Goal: Check status: Check status

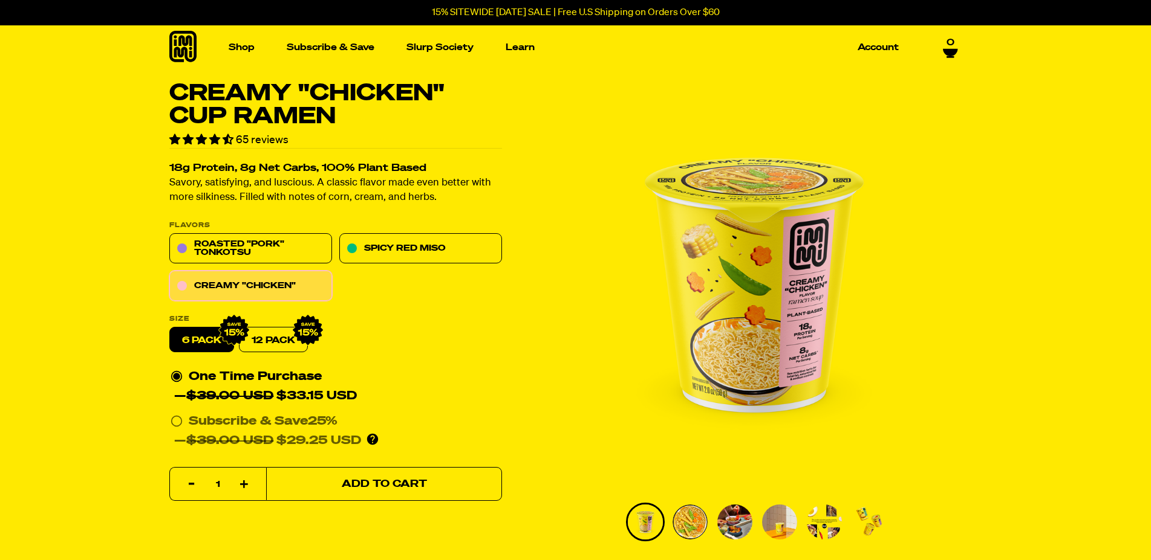
click at [334, 490] on button "Add to Cart" at bounding box center [384, 485] width 236 height 34
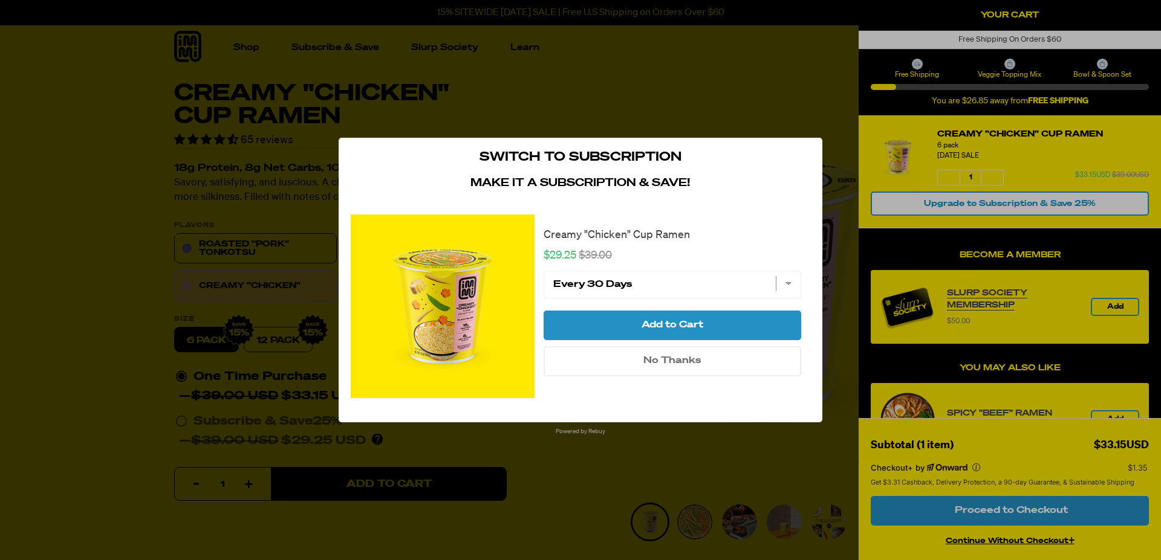
click at [805, 155] on icon "close modal" at bounding box center [804, 155] width 11 height 11
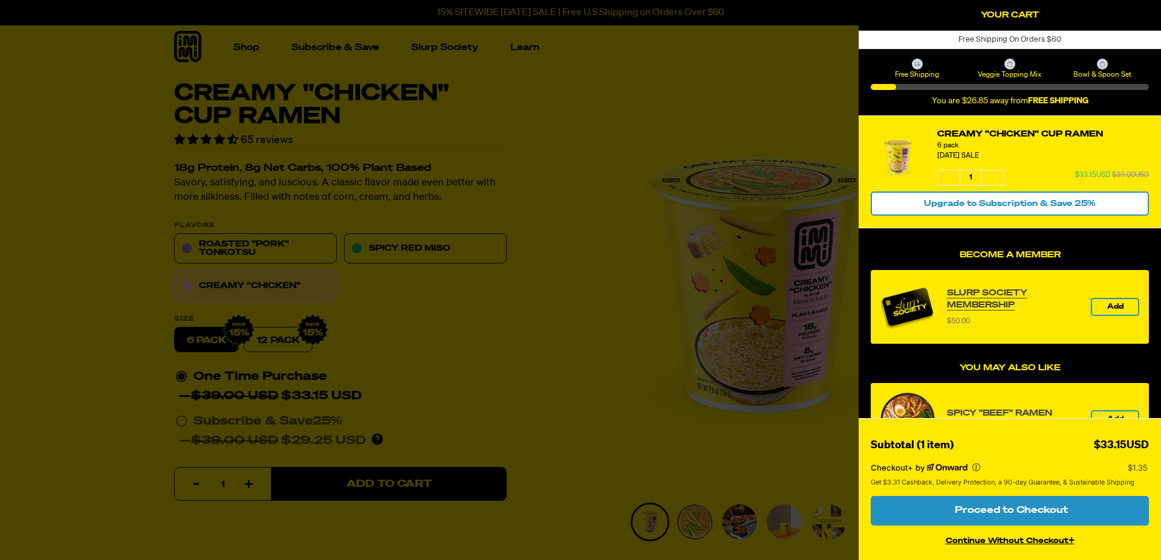
click at [951, 177] on icon "product" at bounding box center [948, 176] width 7 height 7
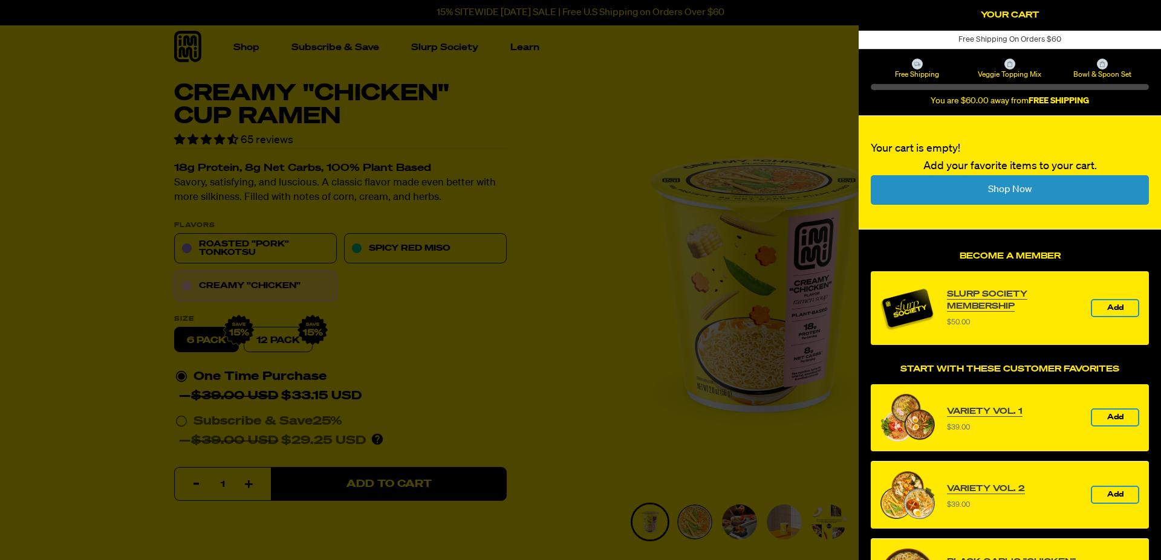
click at [1146, 11] on icon "Close Cart" at bounding box center [1145, 13] width 11 height 11
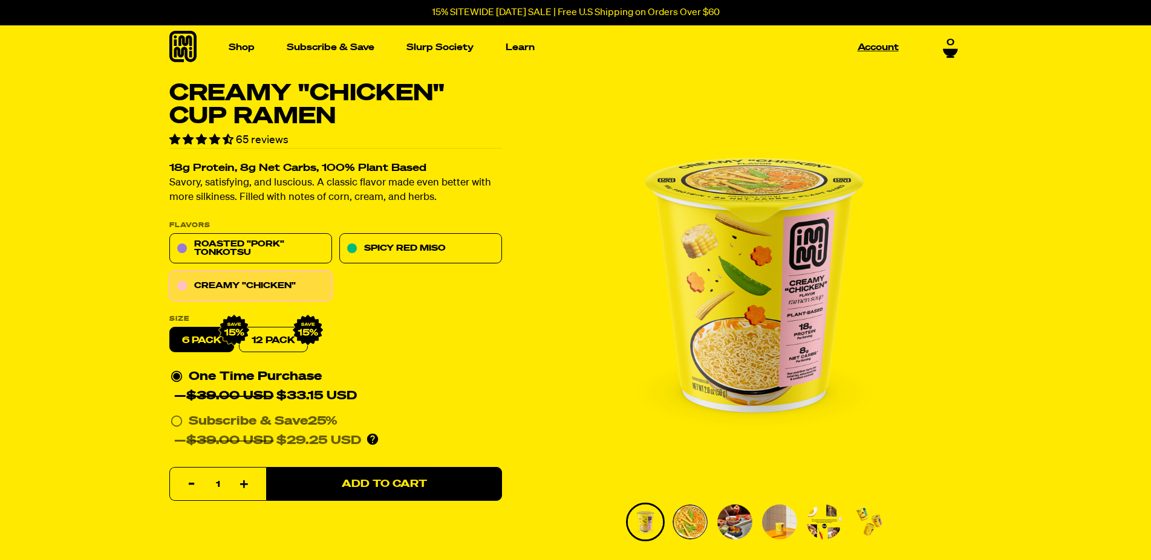
click at [890, 46] on link "Account" at bounding box center [878, 47] width 51 height 19
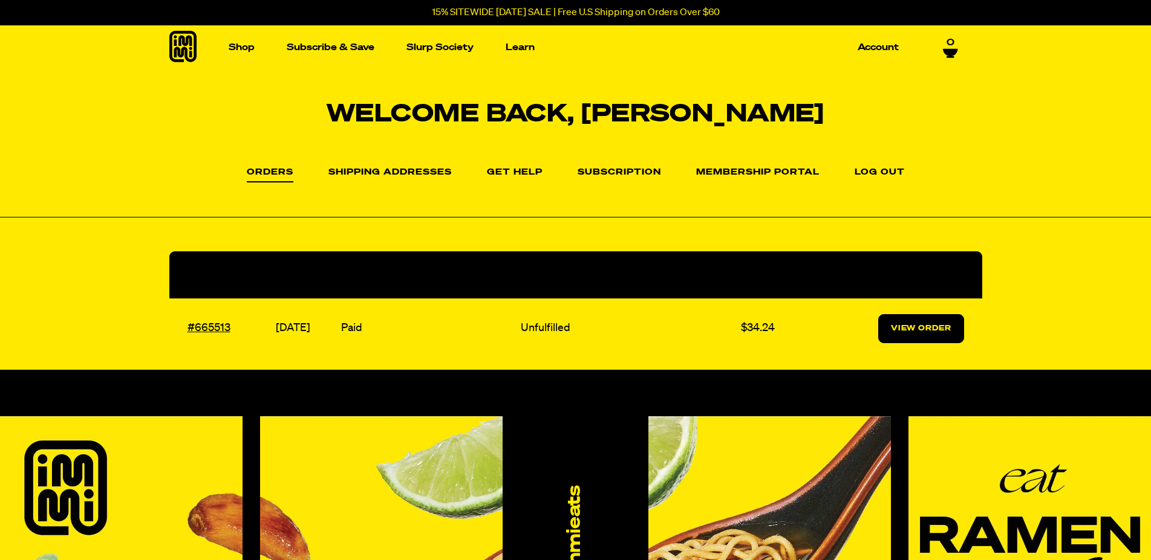
click at [909, 331] on link "View Order" at bounding box center [921, 328] width 86 height 29
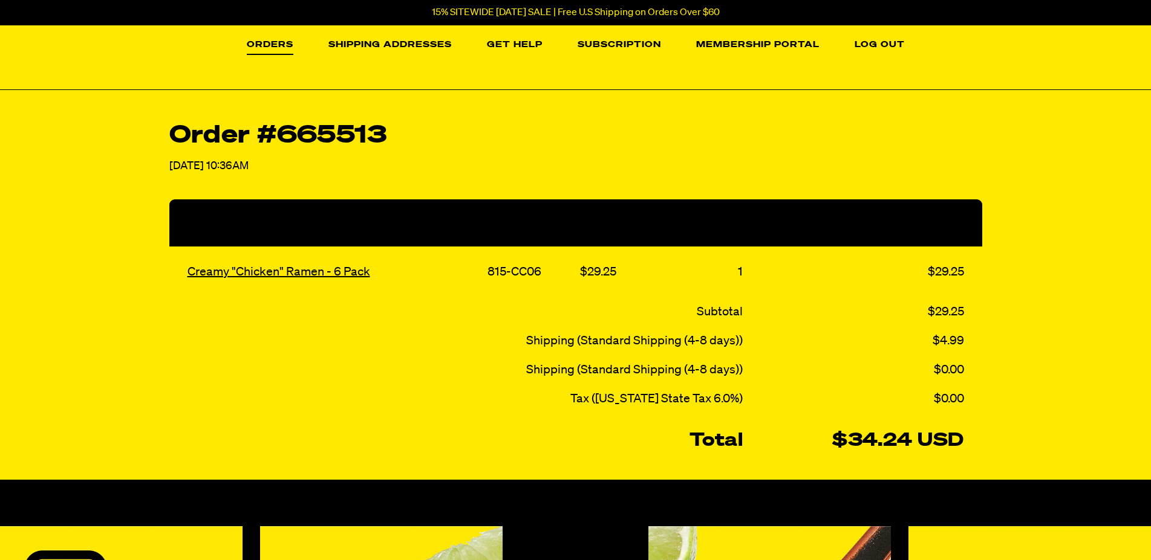
scroll to position [62, 0]
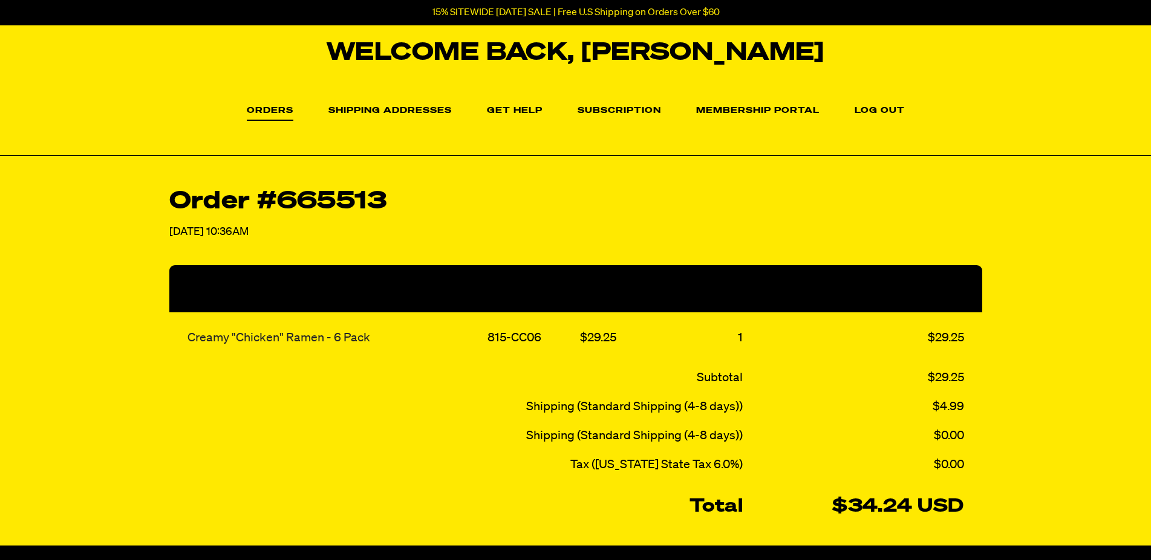
click at [261, 339] on link "Creamy "Chicken" Ramen - 6 Pack" at bounding box center [278, 338] width 183 height 12
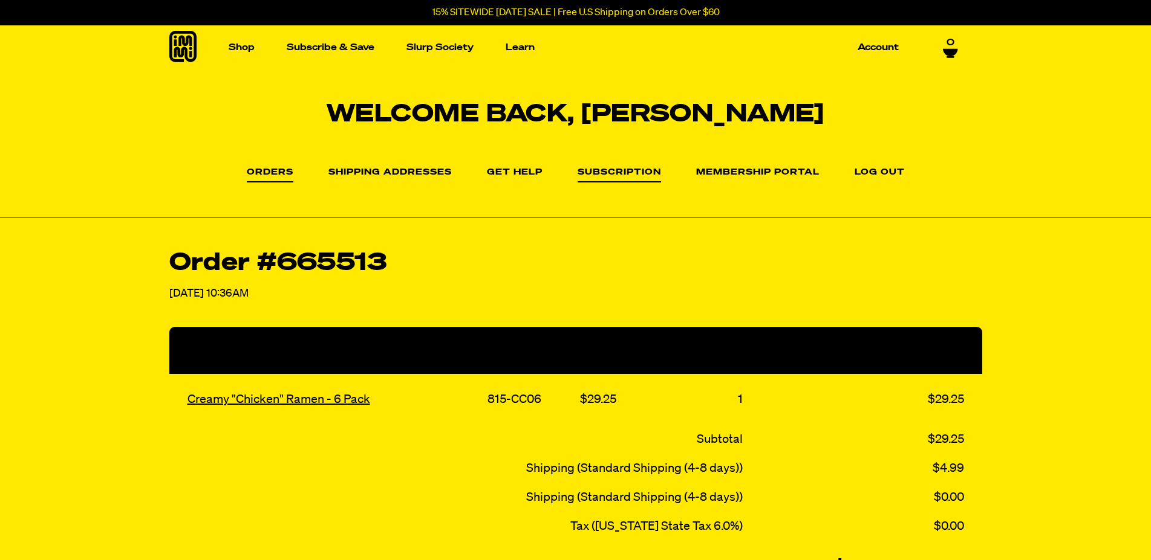
click at [617, 169] on link "Subscription" at bounding box center [618, 175] width 83 height 15
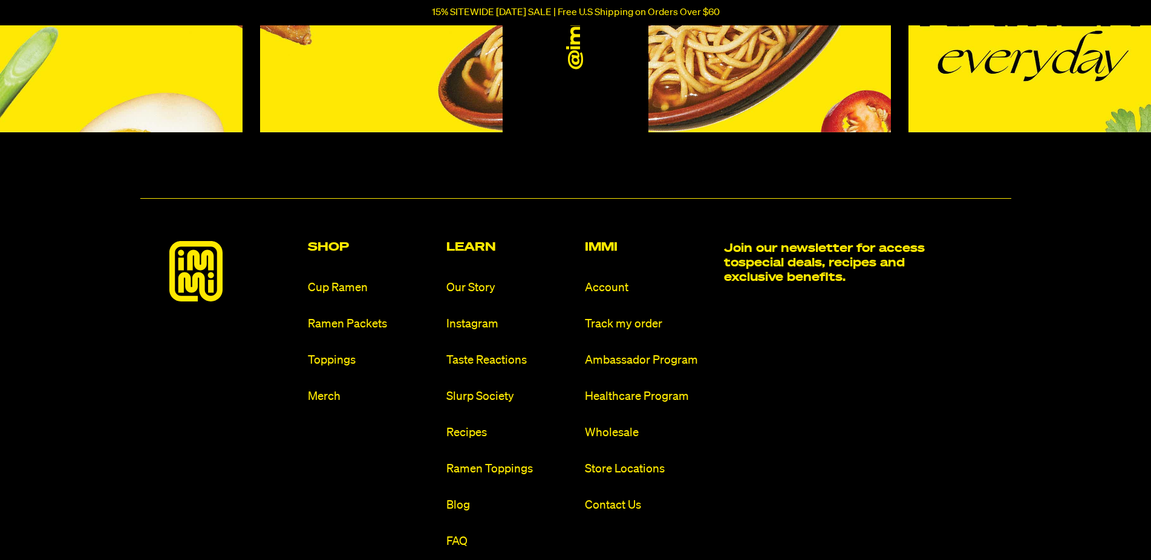
scroll to position [308, 0]
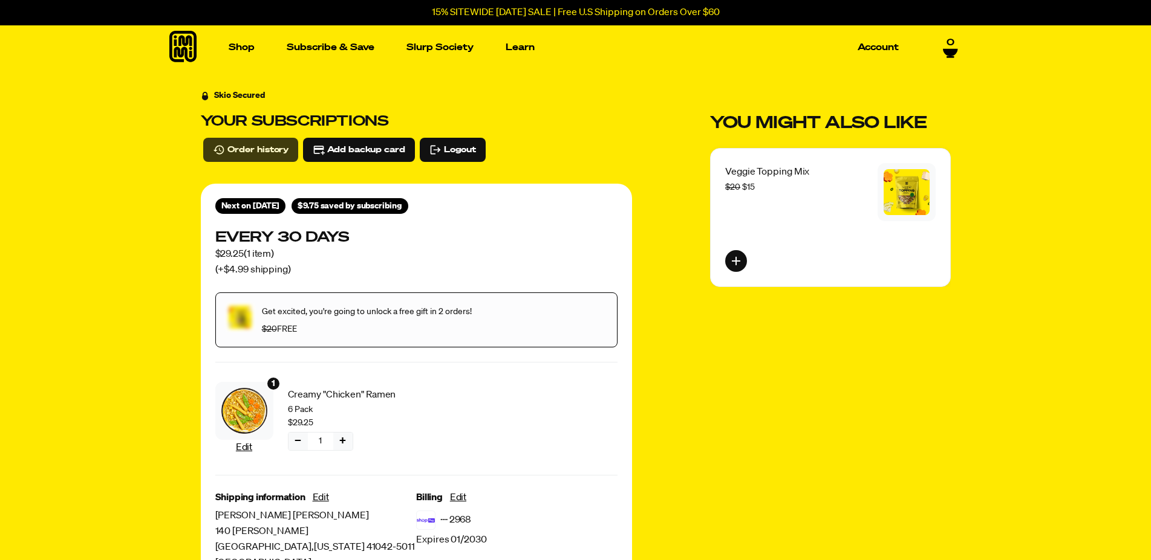
click at [242, 146] on span "Order history" at bounding box center [258, 149] width 62 height 13
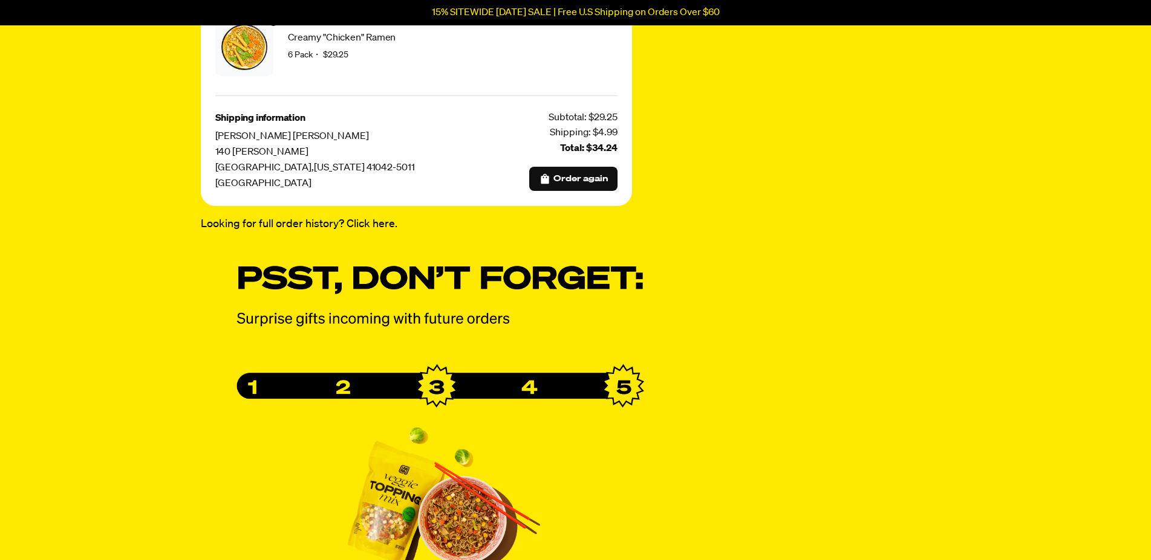
scroll to position [185, 0]
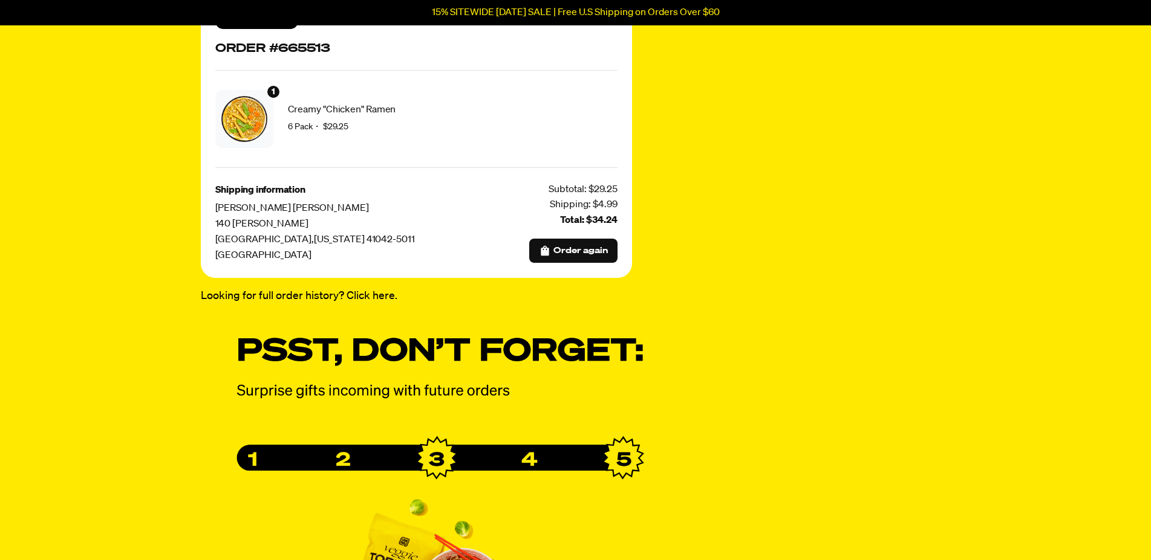
click at [369, 297] on link "Looking for full order history? Click here." at bounding box center [416, 297] width 431 height 18
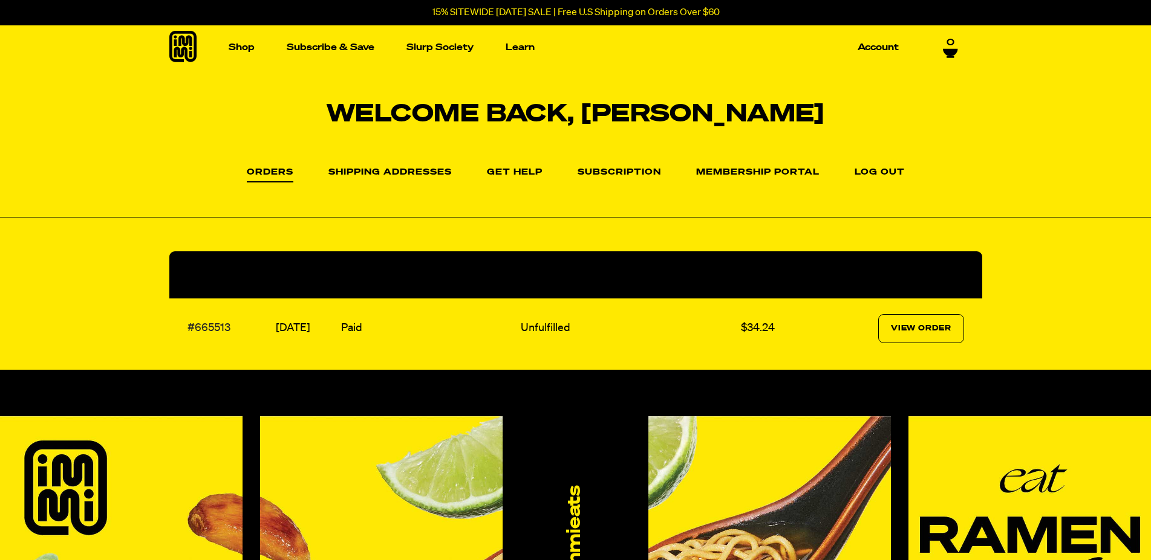
click at [213, 327] on link "#665513" at bounding box center [208, 328] width 43 height 11
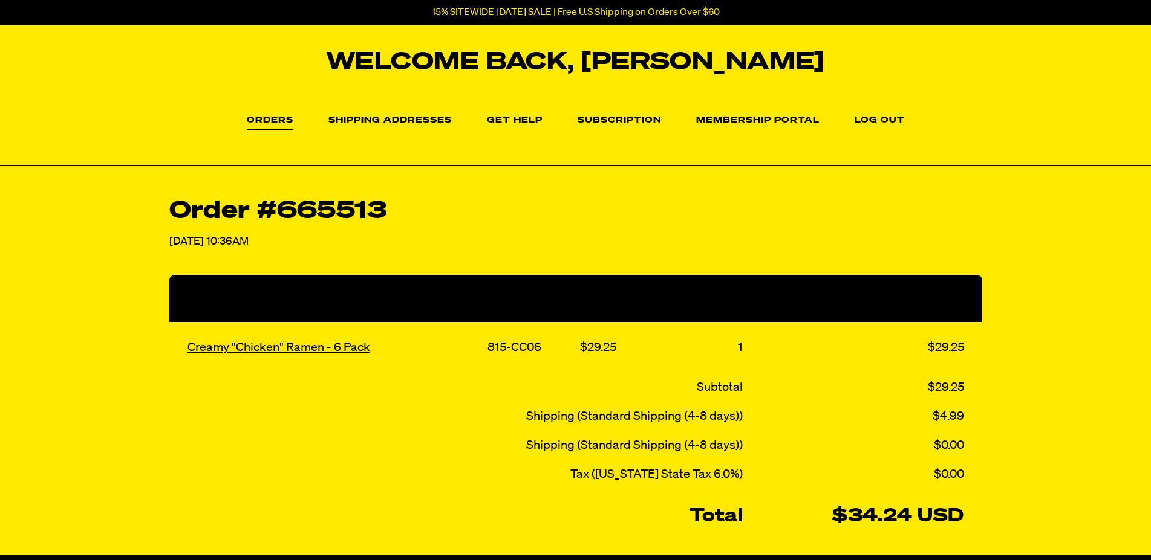
scroll to position [123, 0]
